Goal: Information Seeking & Learning: Learn about a topic

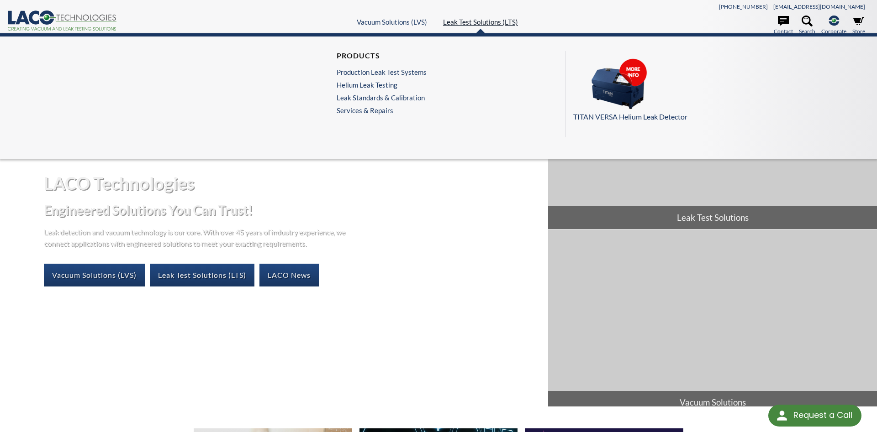
click at [486, 25] on link "Leak Test Solutions (LTS)" at bounding box center [480, 22] width 75 height 8
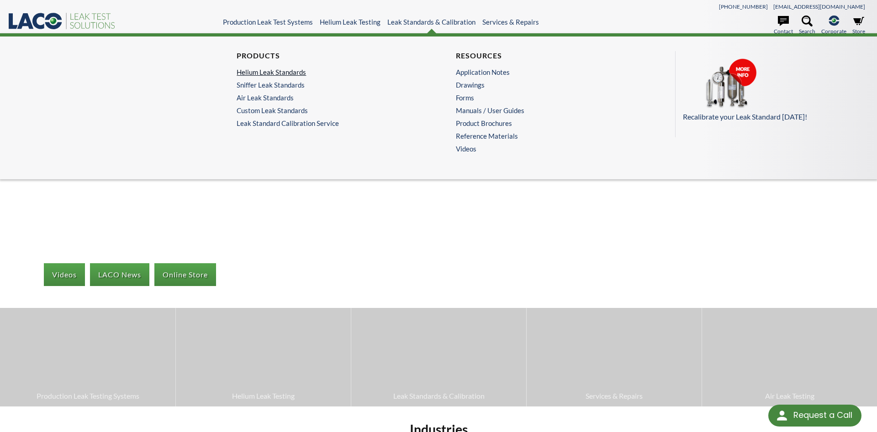
click at [311, 75] on link "Helium Leak Standards" at bounding box center [325, 72] width 179 height 8
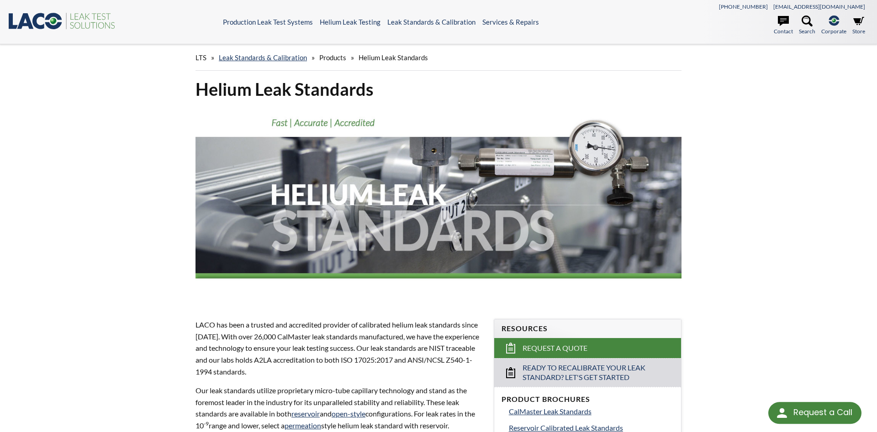
scroll to position [279, 0]
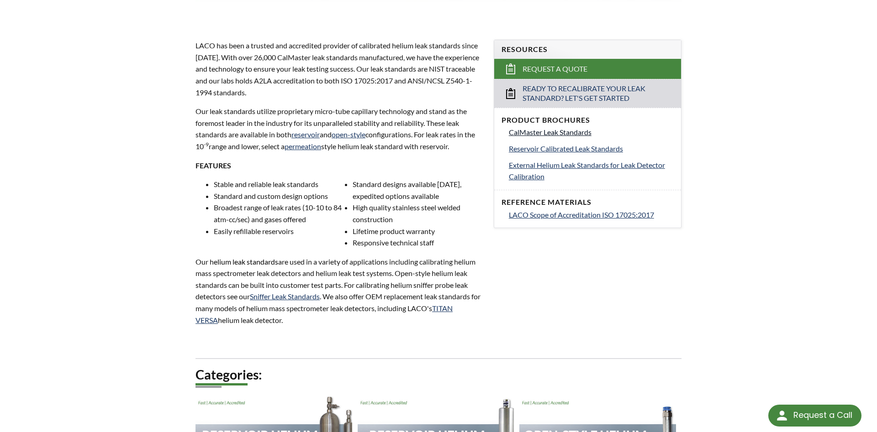
click at [551, 133] on span "CalMaster Leak Standards" at bounding box center [550, 132] width 83 height 9
click at [581, 148] on span "Reservoir Calibrated Leak Standards" at bounding box center [566, 148] width 114 height 9
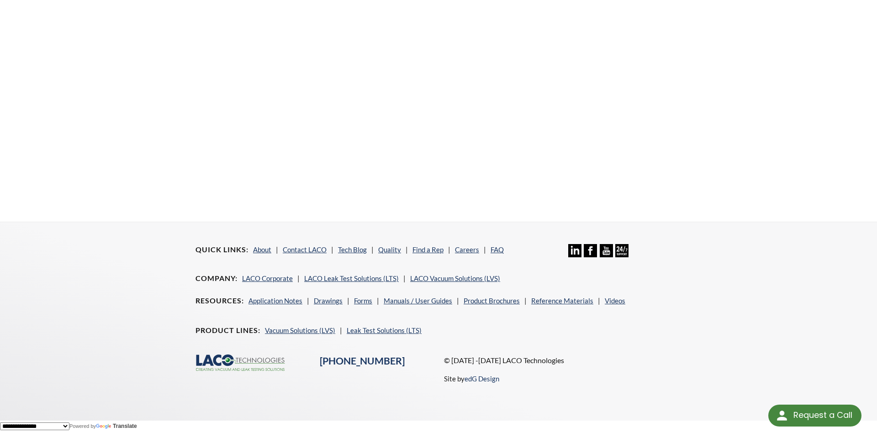
scroll to position [68, 0]
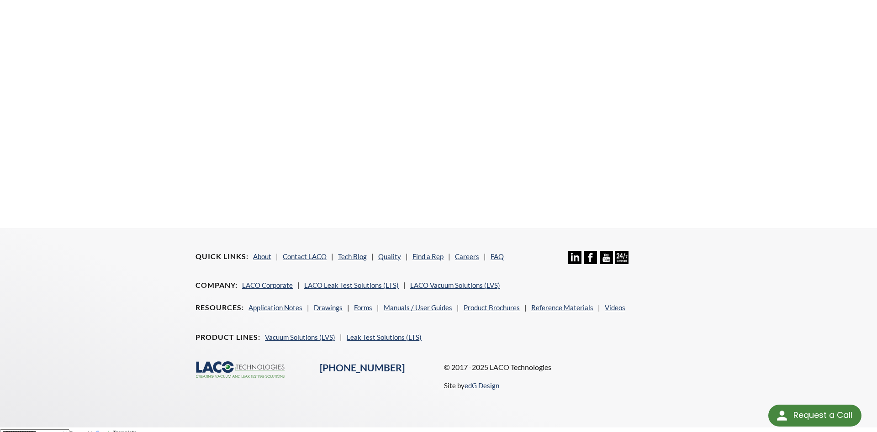
scroll to position [347, 0]
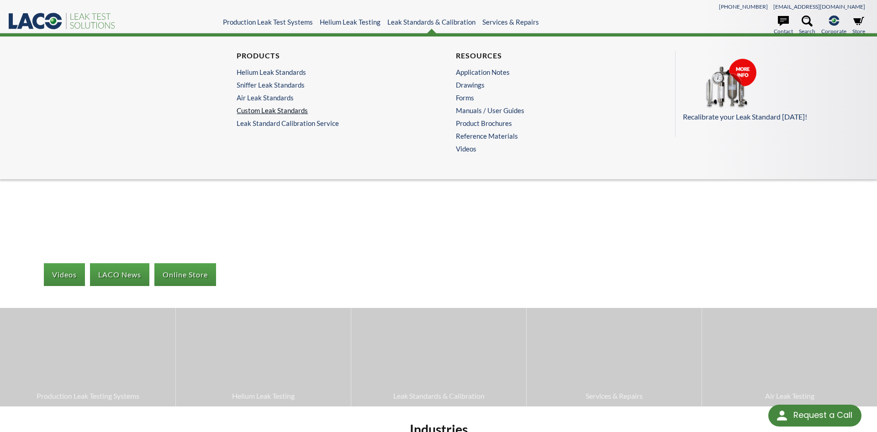
click at [298, 113] on link "Custom Leak Standards" at bounding box center [325, 110] width 179 height 8
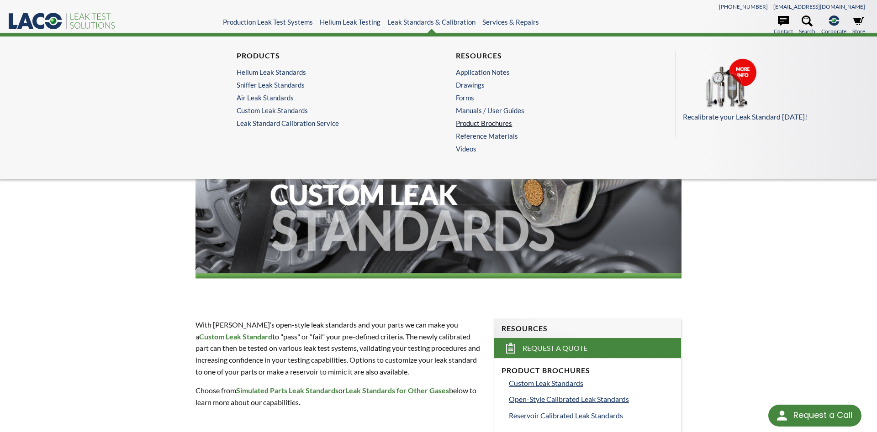
click at [483, 121] on link "Product Brochures" at bounding box center [545, 123] width 179 height 8
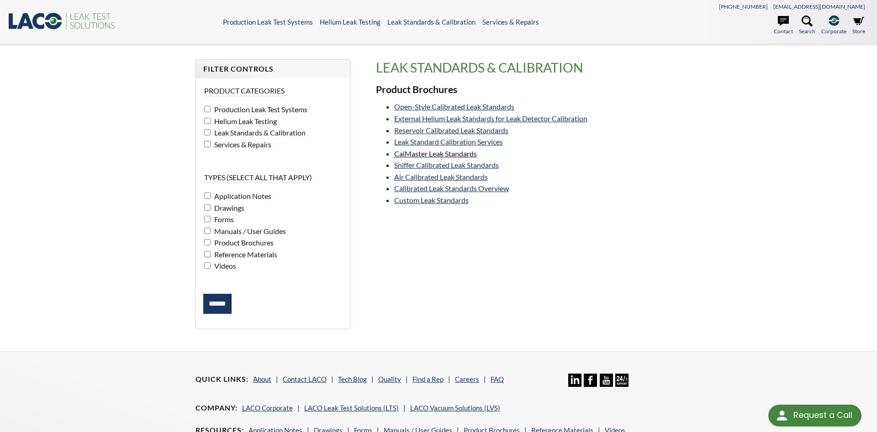
click at [469, 153] on link "CalMaster Leak Standards" at bounding box center [435, 153] width 83 height 9
click at [452, 199] on link "Custom Leak Standards" at bounding box center [431, 200] width 74 height 9
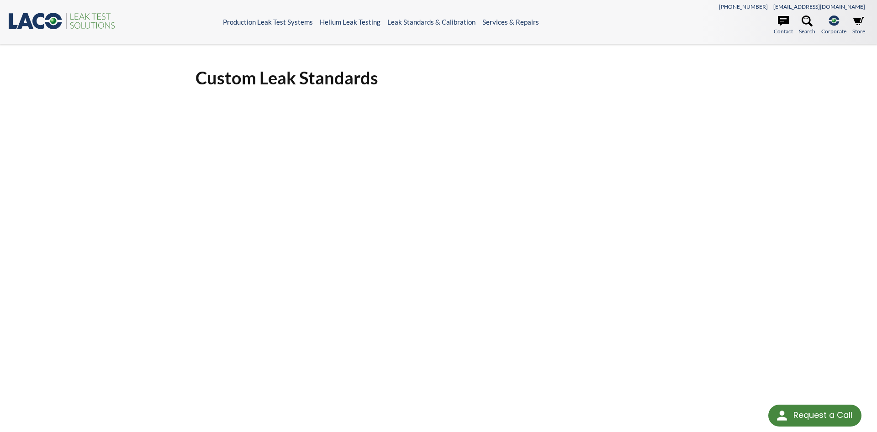
scroll to position [186, 0]
